Goal: Task Accomplishment & Management: Use online tool/utility

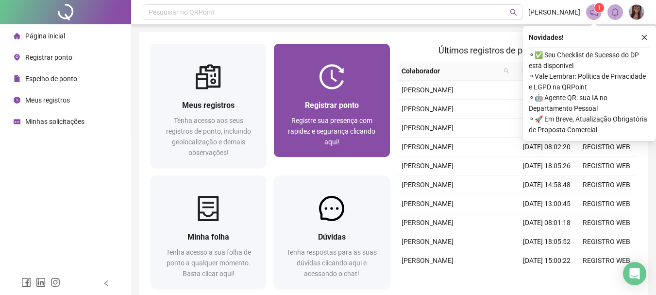
click at [360, 98] on div "Registrar ponto Registre sua presença com rapidez e segurança clicando aqui!" at bounding box center [331, 122] width 115 height 67
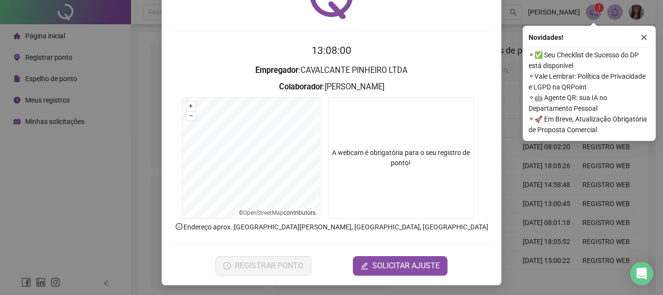
scroll to position [63, 0]
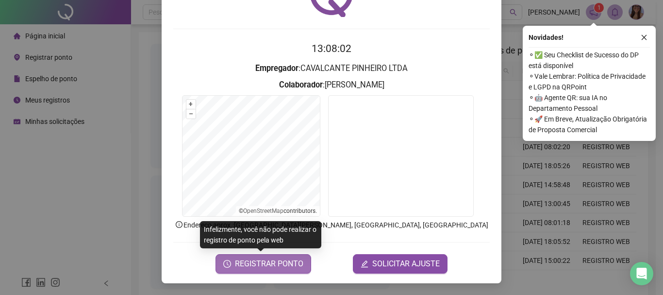
click at [274, 262] on span "REGISTRAR PONTO" at bounding box center [269, 264] width 68 height 12
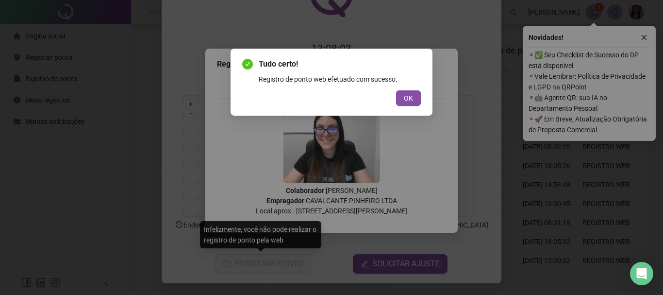
click at [414, 90] on div "Tudo certo! Registro de ponto web efetuado com sucesso. OK" at bounding box center [331, 82] width 179 height 48
click at [414, 101] on button "OK" at bounding box center [408, 98] width 25 height 16
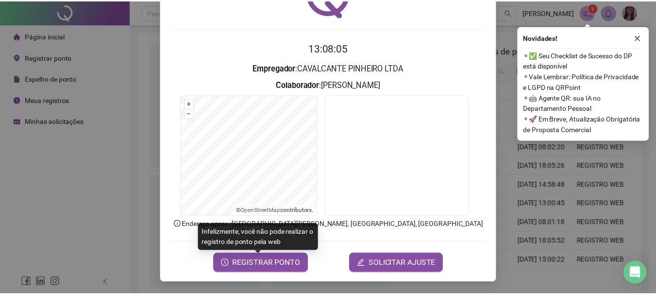
scroll to position [0, 0]
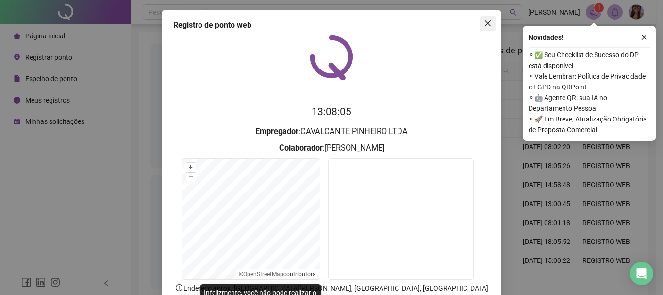
click at [488, 24] on icon "close" at bounding box center [488, 23] width 8 height 8
